Goal: Task Accomplishment & Management: Use online tool/utility

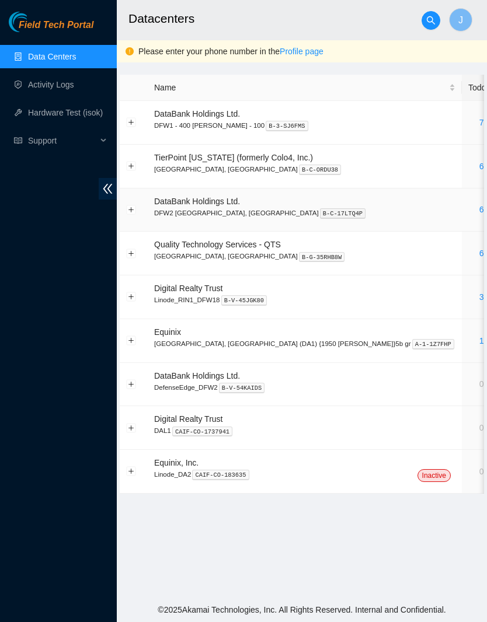
click at [468, 213] on div "6" at bounding box center [481, 209] width 26 height 13
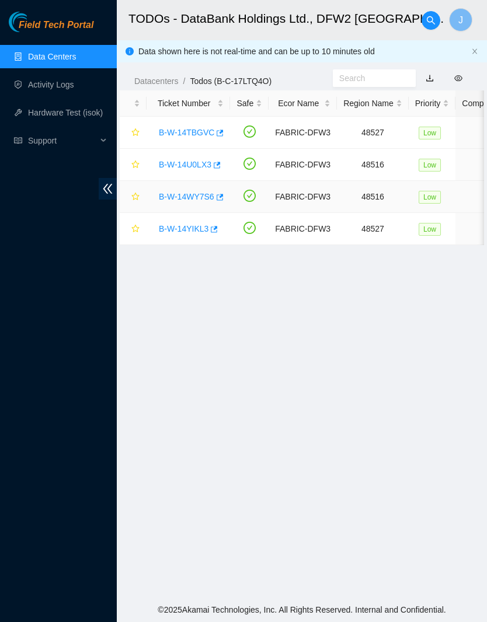
click at [202, 194] on link "B-W-14WY7S6" at bounding box center [186, 196] width 55 height 9
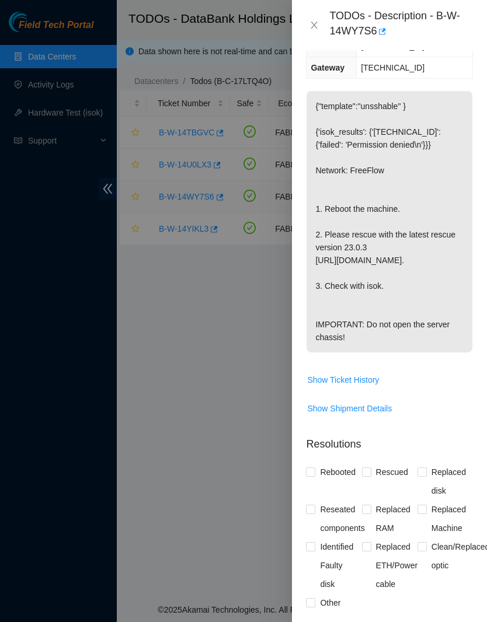
scroll to position [262, 0]
click at [314, 26] on icon "close" at bounding box center [314, 25] width 6 height 7
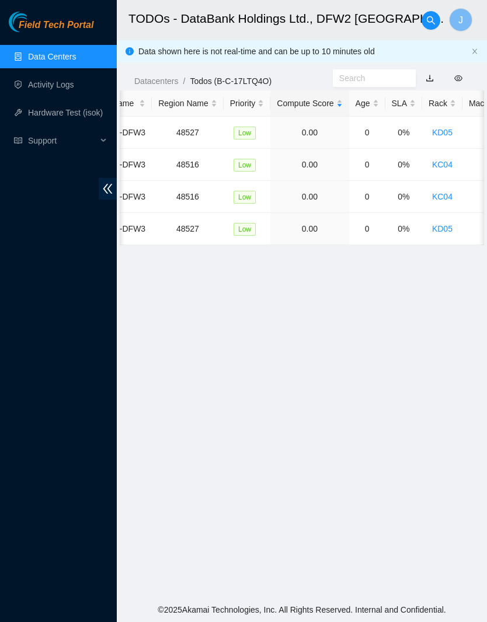
scroll to position [0, 194]
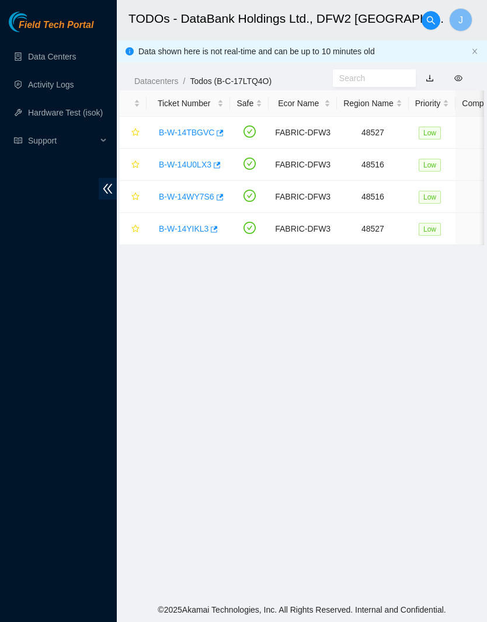
click at [199, 137] on link "B-W-14TBGVC" at bounding box center [186, 132] width 55 height 9
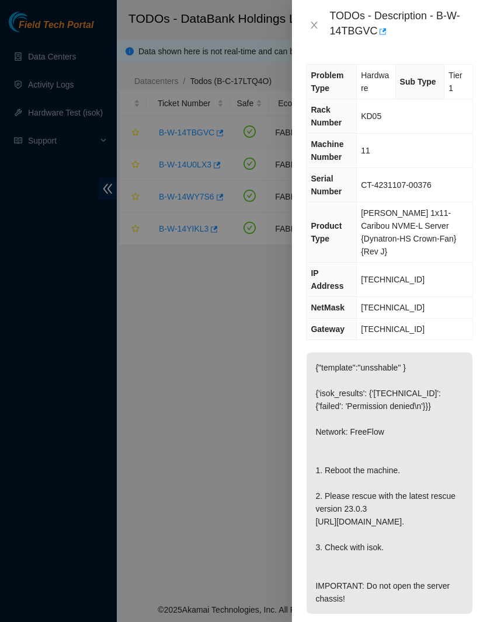
click at [315, 29] on icon "close" at bounding box center [313, 24] width 9 height 9
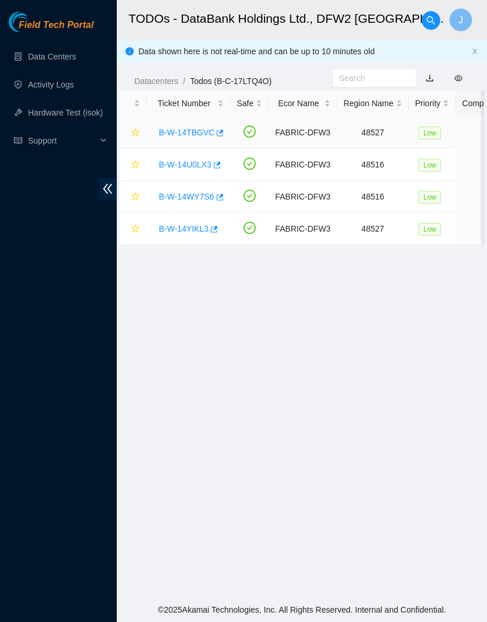
click at [197, 134] on link "B-W-14TBGVC" at bounding box center [186, 132] width 55 height 9
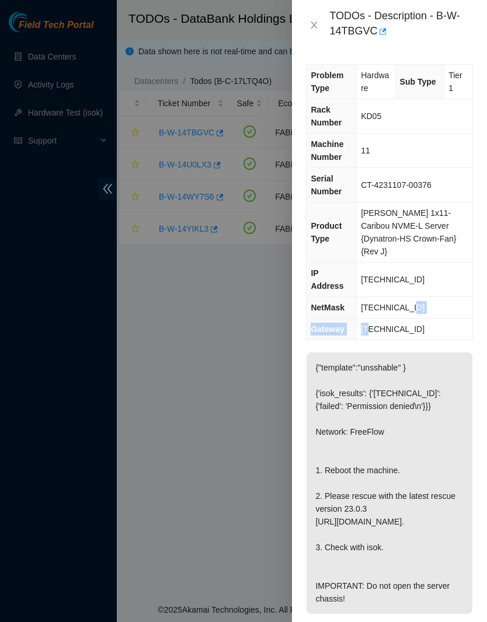
click at [431, 158] on td "11" at bounding box center [415, 151] width 116 height 34
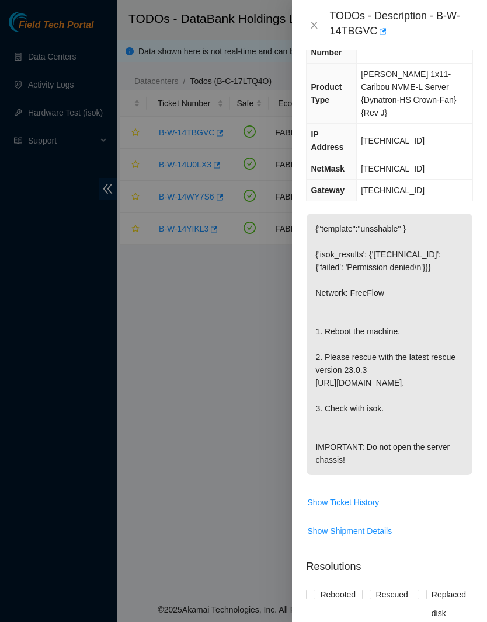
scroll to position [139, 0]
click at [310, 27] on icon "close" at bounding box center [313, 24] width 9 height 9
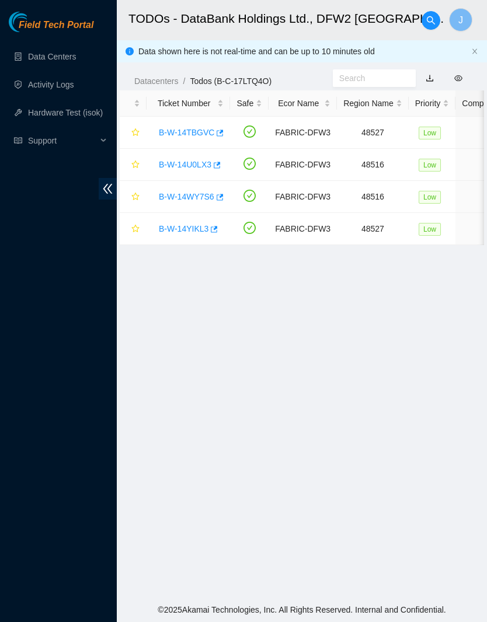
click at [194, 128] on link "B-W-14TBGVC" at bounding box center [186, 132] width 55 height 9
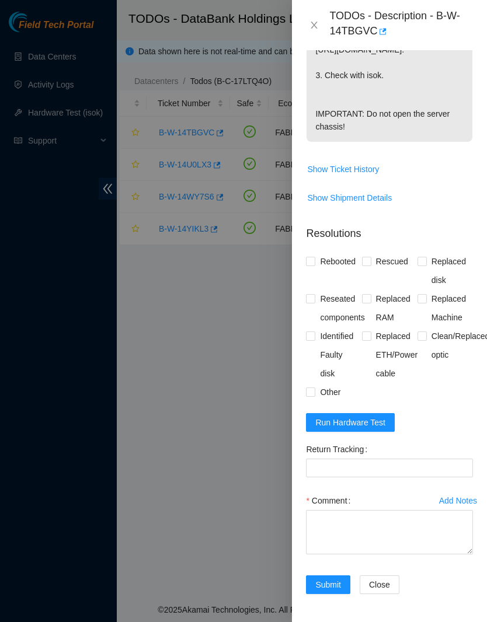
scroll to position [498, 0]
click at [380, 423] on span "Run Hardware Test" at bounding box center [350, 422] width 70 height 13
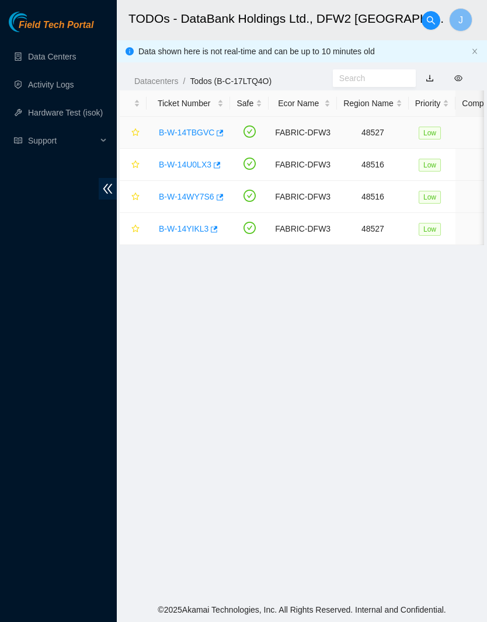
click at [208, 130] on link "B-W-14TBGVC" at bounding box center [186, 132] width 55 height 9
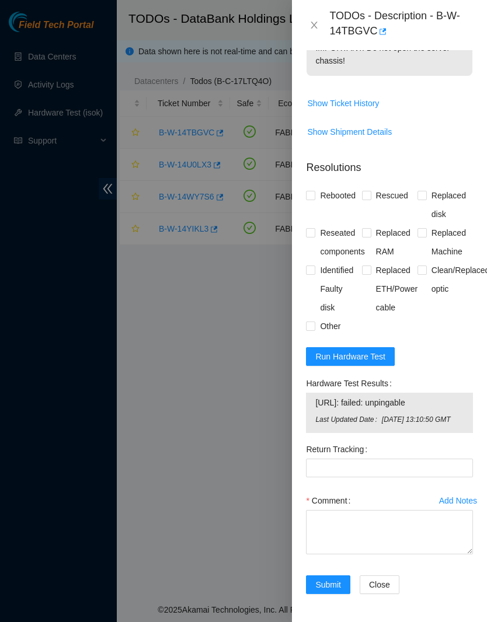
scroll to position [576, -1]
click at [382, 354] on button "Run Hardware Test" at bounding box center [350, 356] width 89 height 19
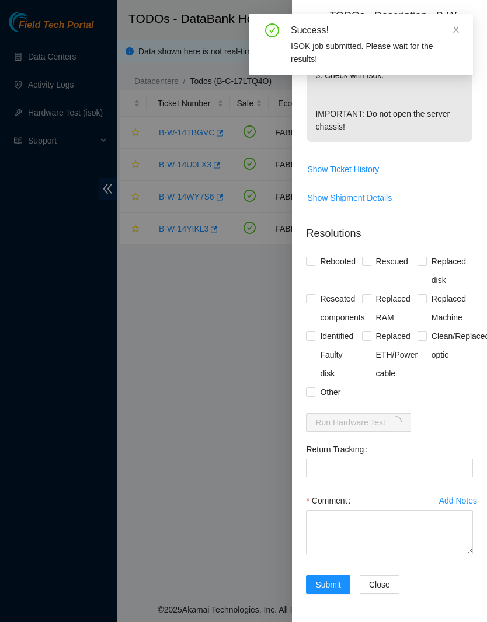
click at [7, 545] on div at bounding box center [243, 311] width 487 height 622
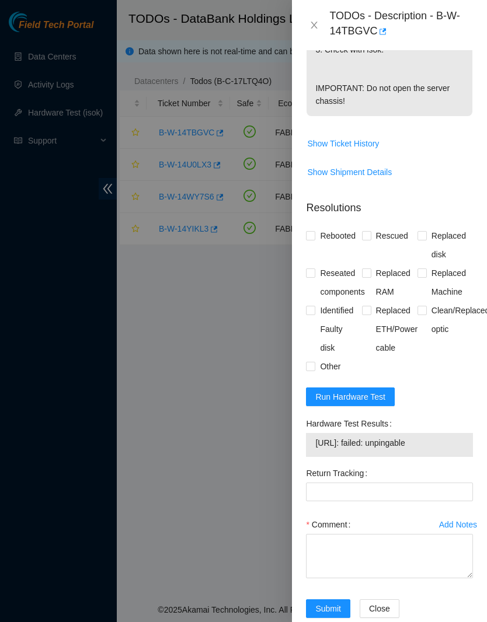
click at [364, 403] on span "Run Hardware Test" at bounding box center [350, 397] width 70 height 13
click at [371, 403] on span "Run Hardware Test" at bounding box center [350, 397] width 70 height 13
click at [373, 403] on span "Run Hardware Test" at bounding box center [350, 397] width 70 height 13
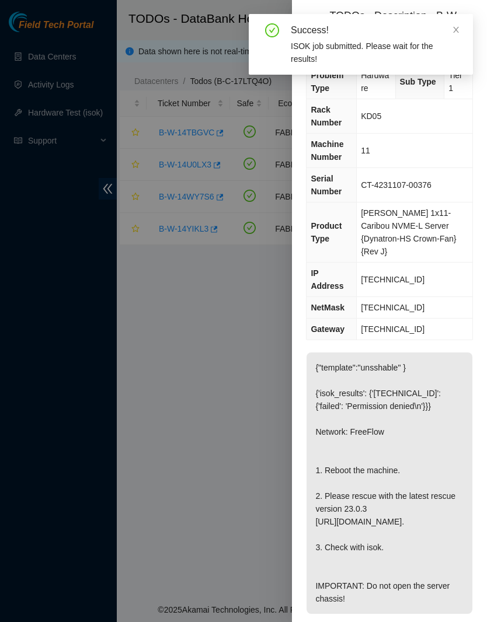
scroll to position [0, 0]
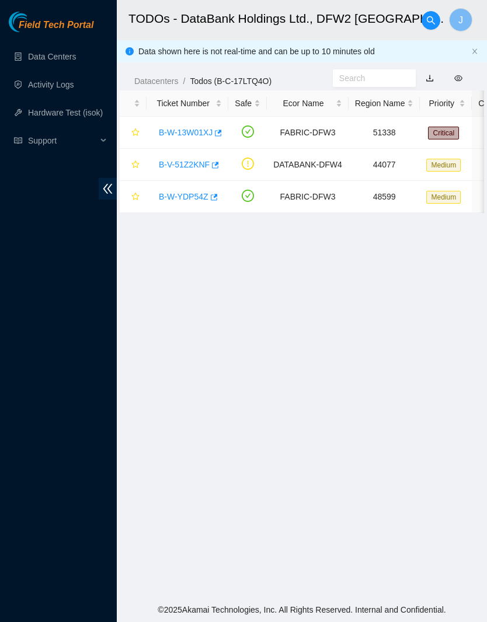
scroll to position [-46, 0]
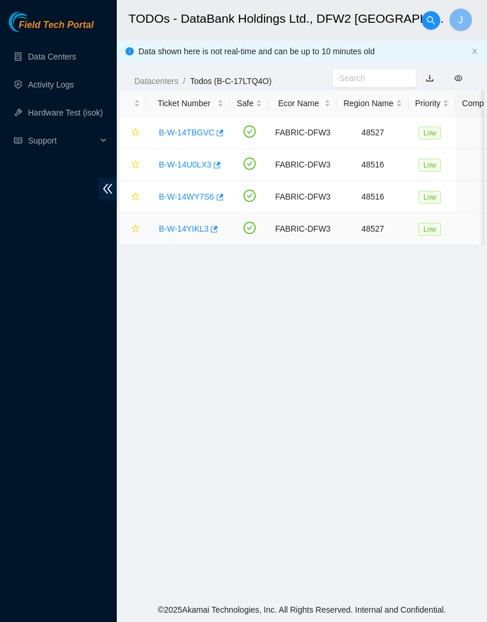
click at [193, 234] on link "B-W-14YIKL3" at bounding box center [184, 228] width 50 height 9
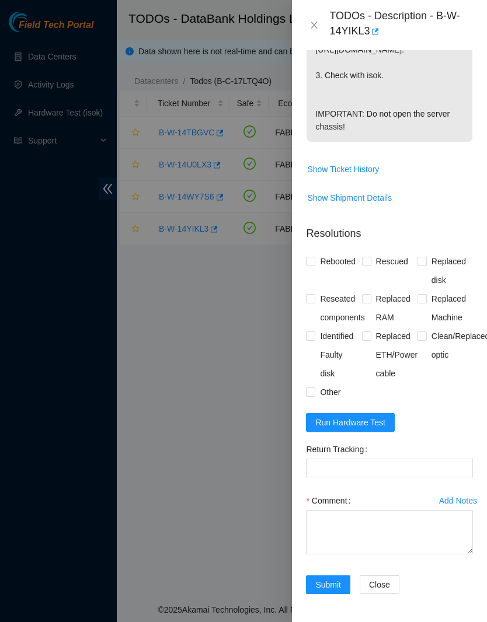
scroll to position [498, 0]
click at [364, 422] on span "Run Hardware Test" at bounding box center [350, 422] width 70 height 13
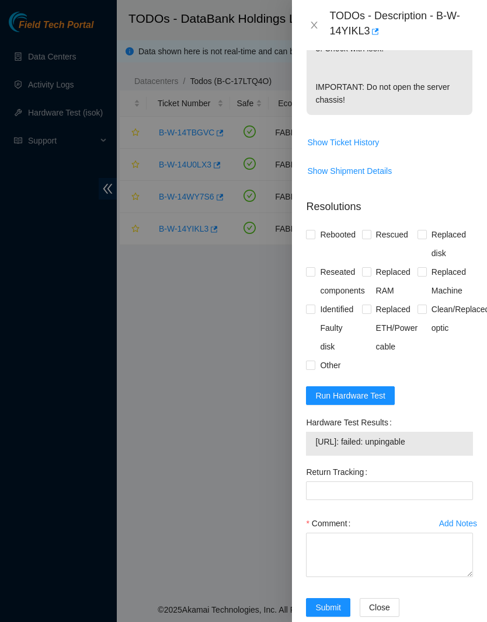
scroll to position [499, -1]
click at [365, 405] on button "Run Hardware Test" at bounding box center [350, 396] width 89 height 19
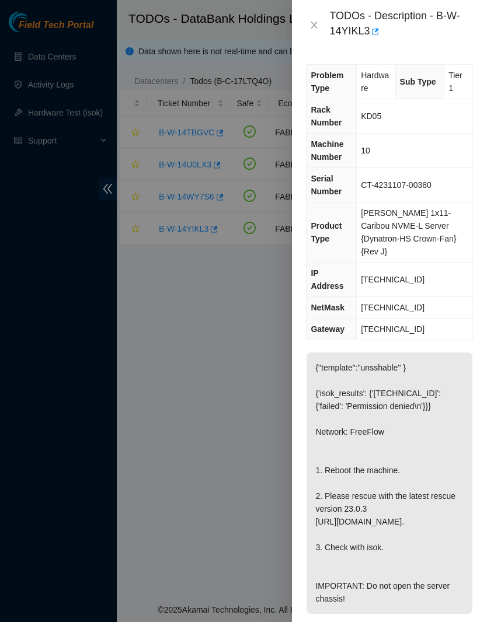
scroll to position [0, 0]
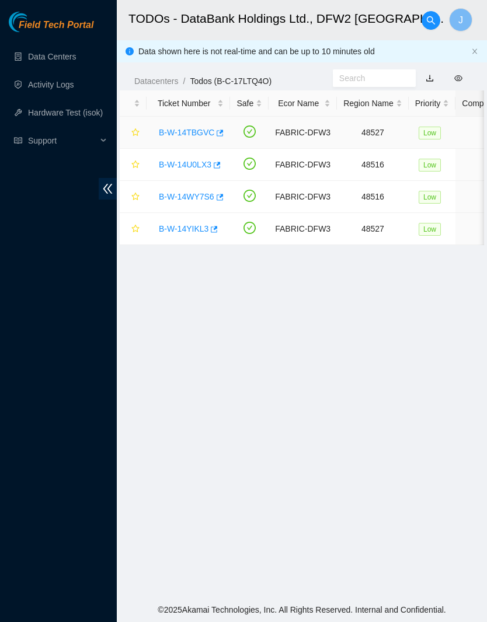
click at [187, 147] on td "B-W-14TBGVC" at bounding box center [188, 133] width 83 height 32
click at [196, 144] on td "B-W-14TBGVC" at bounding box center [188, 133] width 83 height 32
click at [206, 136] on link "B-W-14TBGVC" at bounding box center [186, 132] width 55 height 9
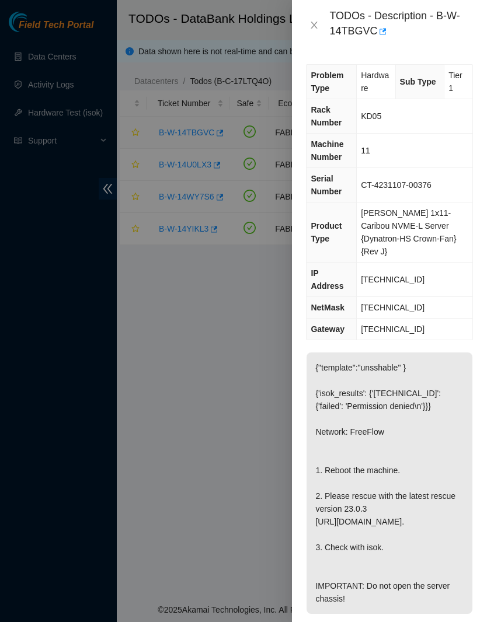
click at [208, 134] on div at bounding box center [243, 311] width 487 height 622
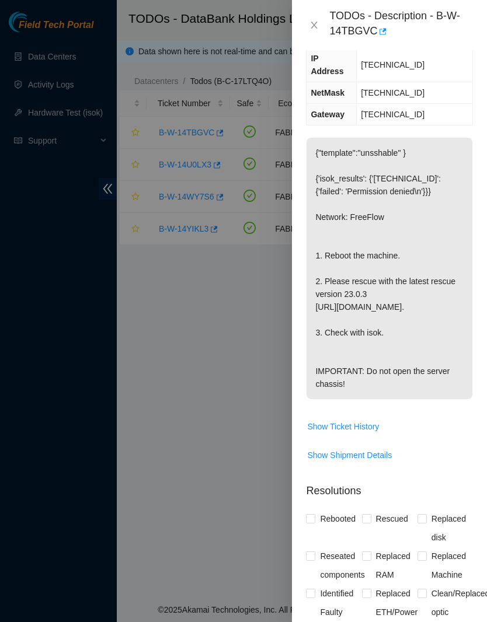
scroll to position [214, 0]
click at [316, 22] on icon "close" at bounding box center [313, 24] width 9 height 9
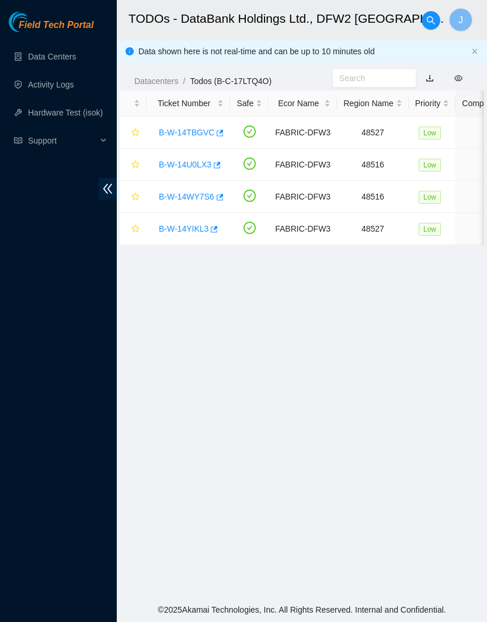
scroll to position [0, 0]
click at [189, 166] on link "B-W-14U0LX3" at bounding box center [185, 164] width 53 height 9
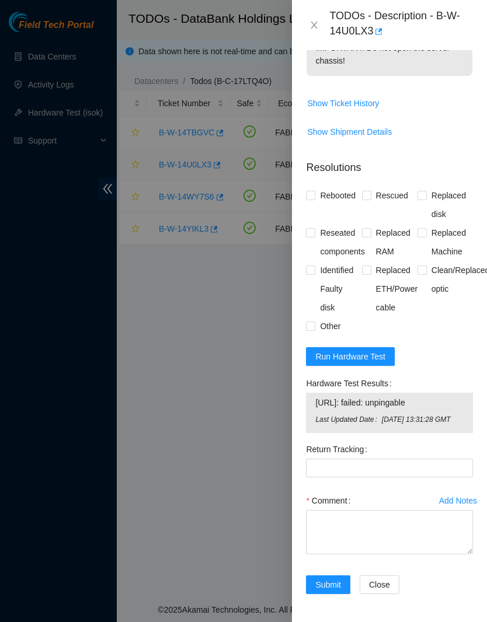
scroll to position [576, -1]
click at [369, 350] on span "Run Hardware Test" at bounding box center [350, 356] width 70 height 13
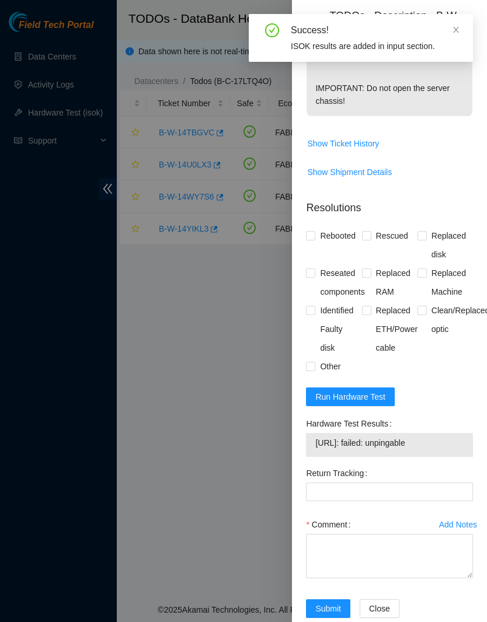
click at [337, 403] on span "Run Hardware Test" at bounding box center [350, 397] width 70 height 13
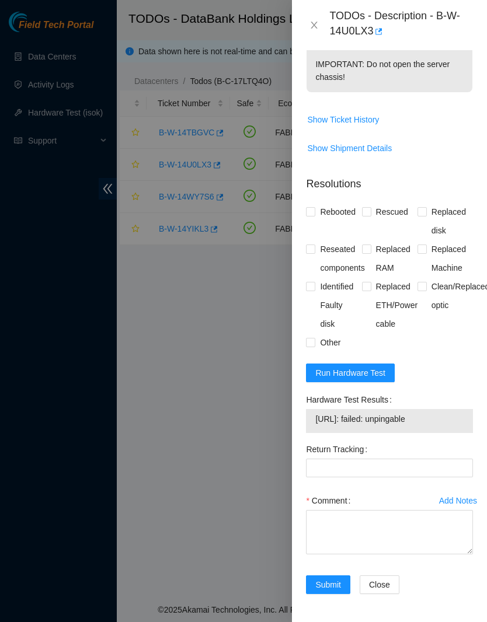
scroll to position [548, 0]
click at [325, 18] on div "TODOs - Description - B-W-14U0LX3" at bounding box center [389, 25] width 167 height 32
click at [314, 23] on icon "close" at bounding box center [313, 24] width 9 height 9
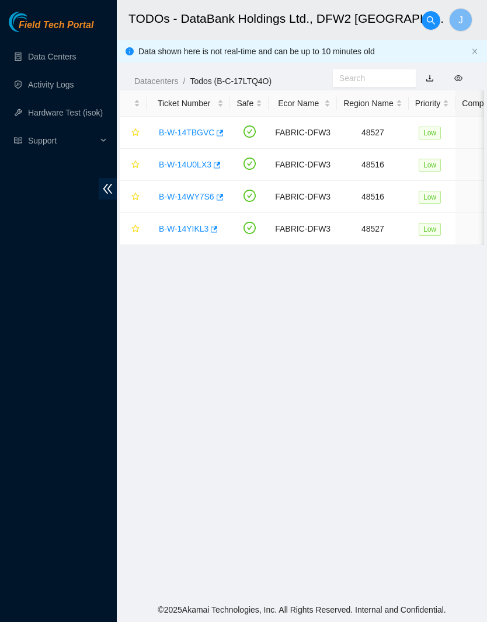
scroll to position [118, 0]
click at [188, 163] on link "B-W-14U0LX3" at bounding box center [185, 164] width 53 height 9
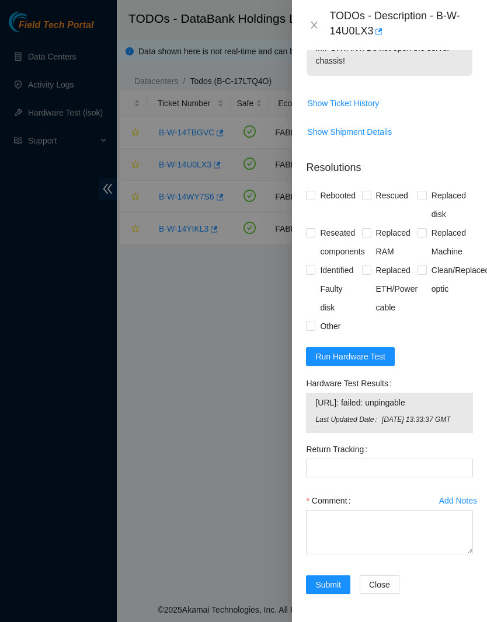
scroll to position [577, -1]
click at [372, 350] on span "Run Hardware Test" at bounding box center [350, 356] width 70 height 13
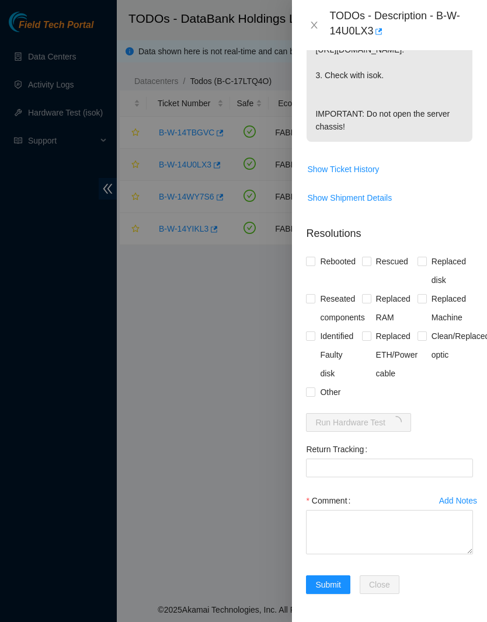
scroll to position [498, 0]
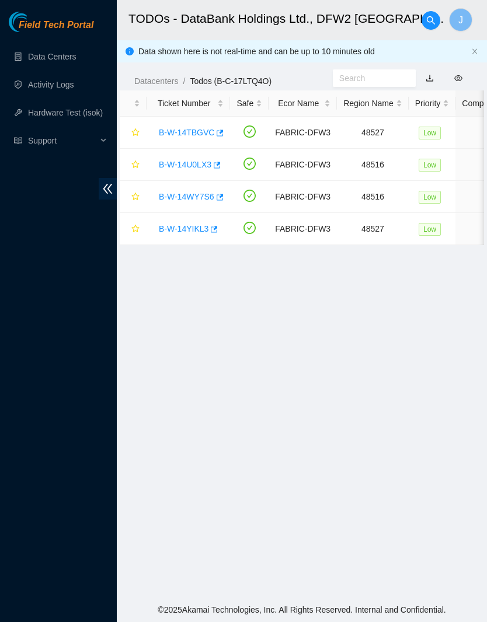
click at [193, 163] on link "B-W-14U0LX3" at bounding box center [185, 164] width 53 height 9
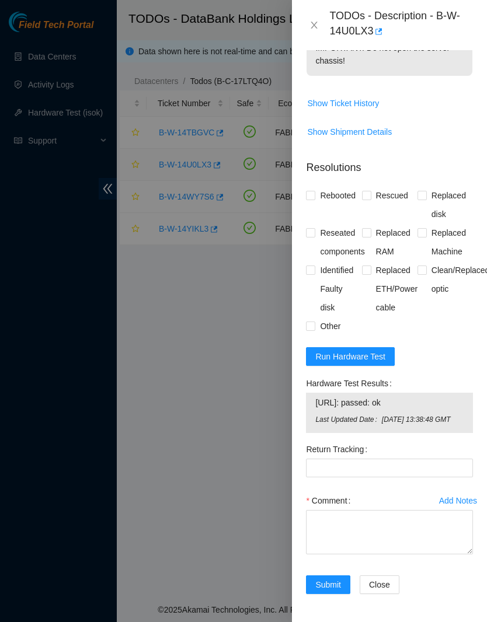
scroll to position [574, 0]
click at [1, 284] on div at bounding box center [243, 311] width 487 height 622
click at [353, 351] on span "Run Hardware Test" at bounding box center [350, 356] width 70 height 13
